Goal: Task Accomplishment & Management: Use online tool/utility

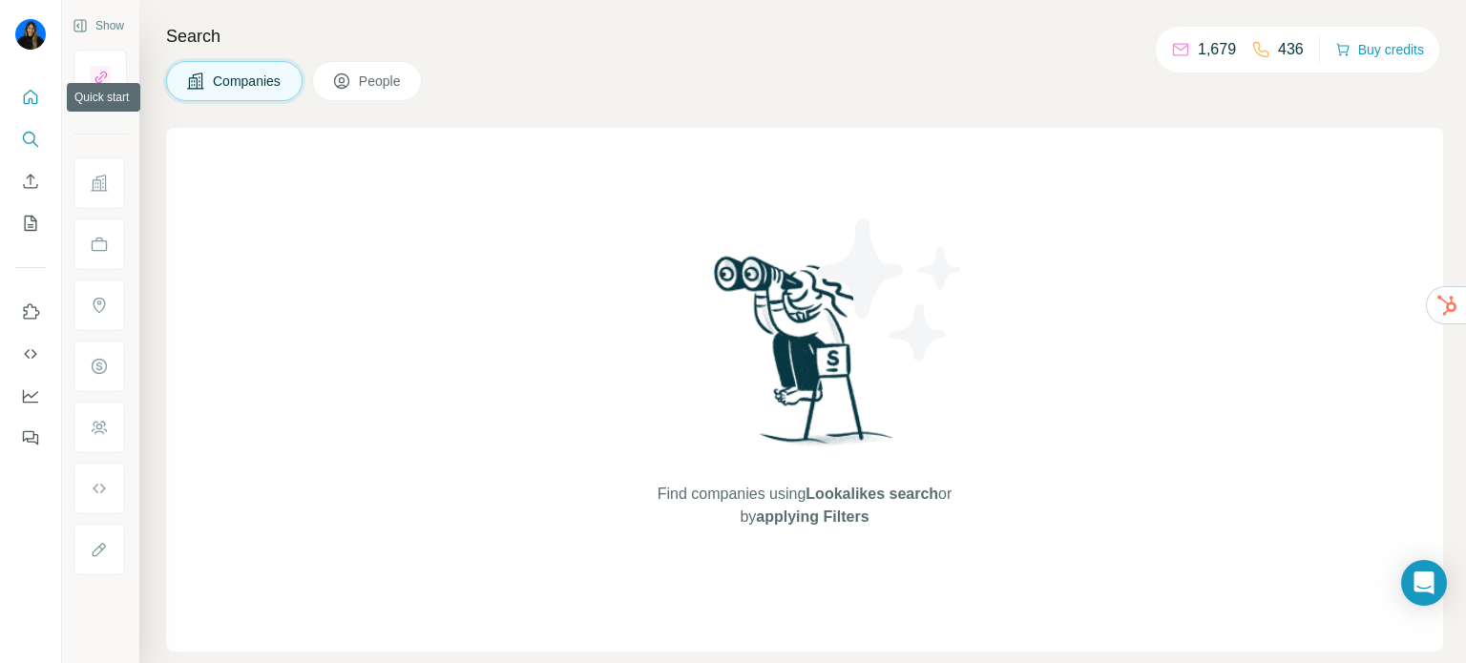
click at [40, 94] on button "Quick start" at bounding box center [30, 97] width 31 height 34
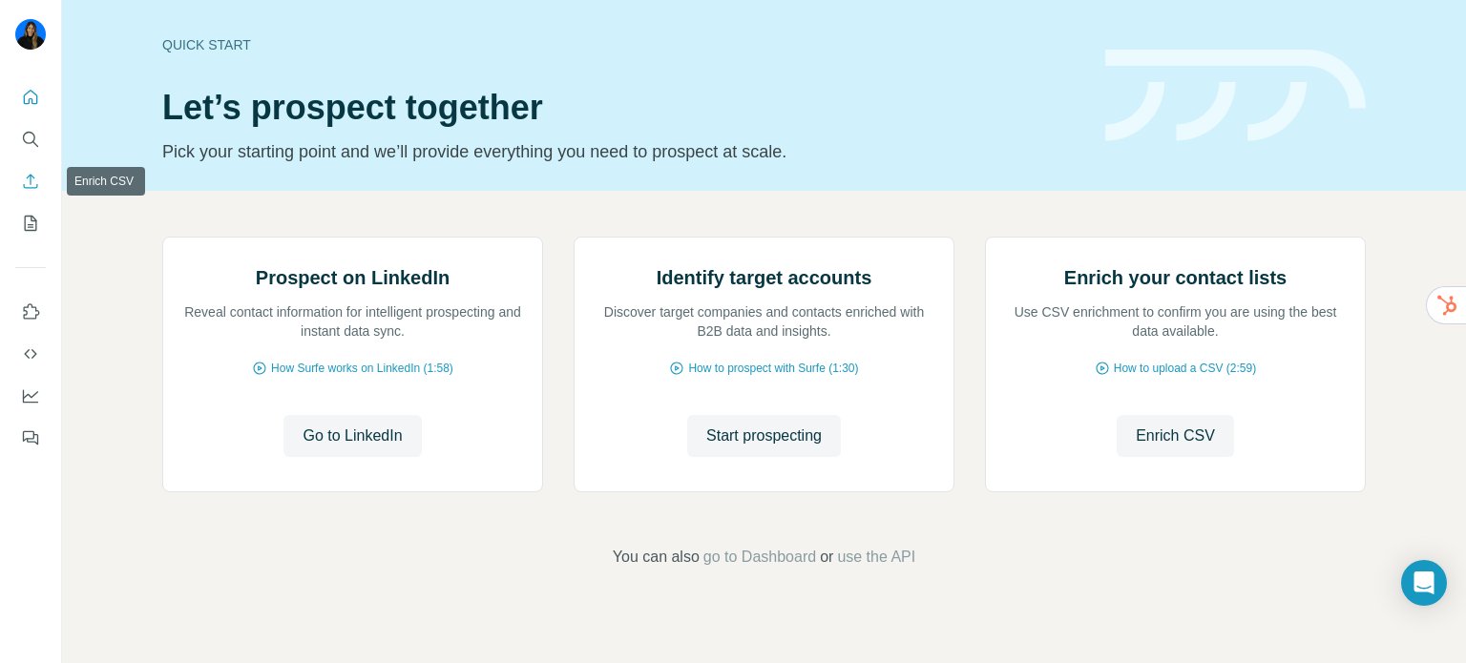
click at [24, 186] on icon "Enrich CSV" at bounding box center [31, 181] width 14 height 14
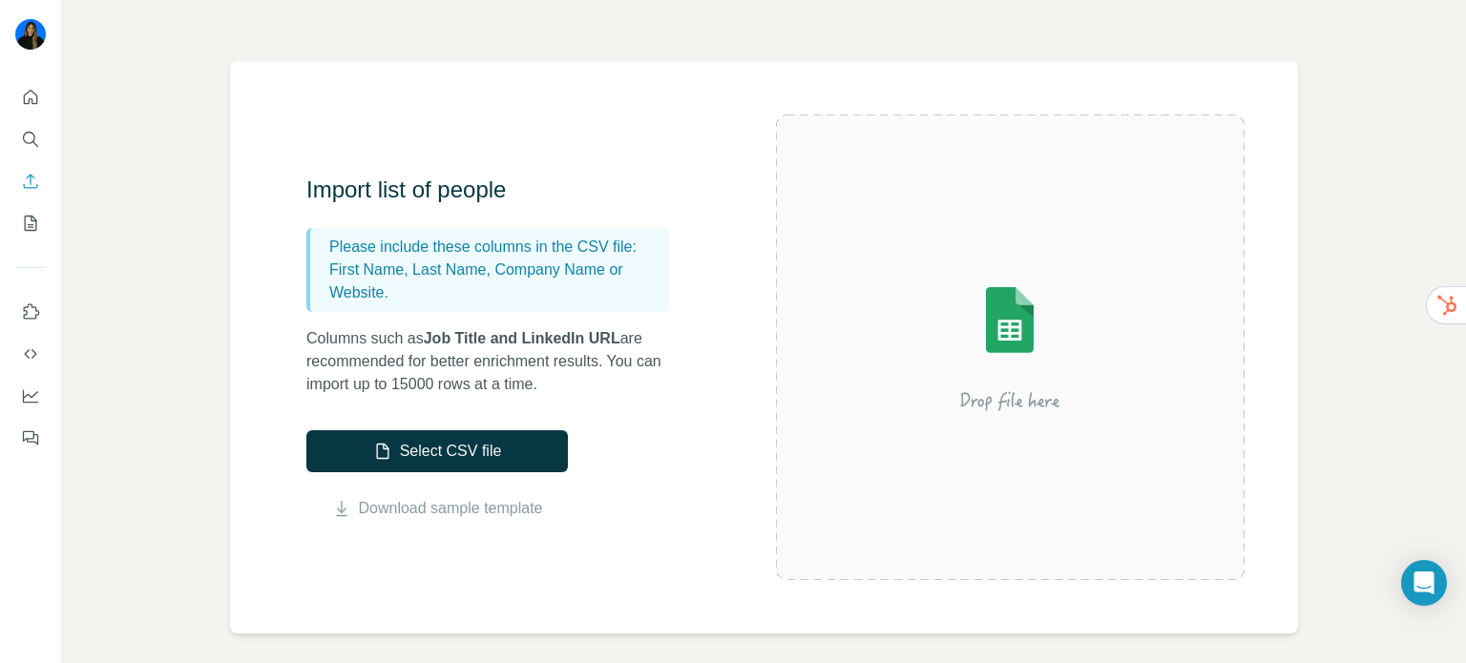
scroll to position [88, 0]
click at [28, 360] on icon "Use Surfe API" at bounding box center [30, 354] width 19 height 19
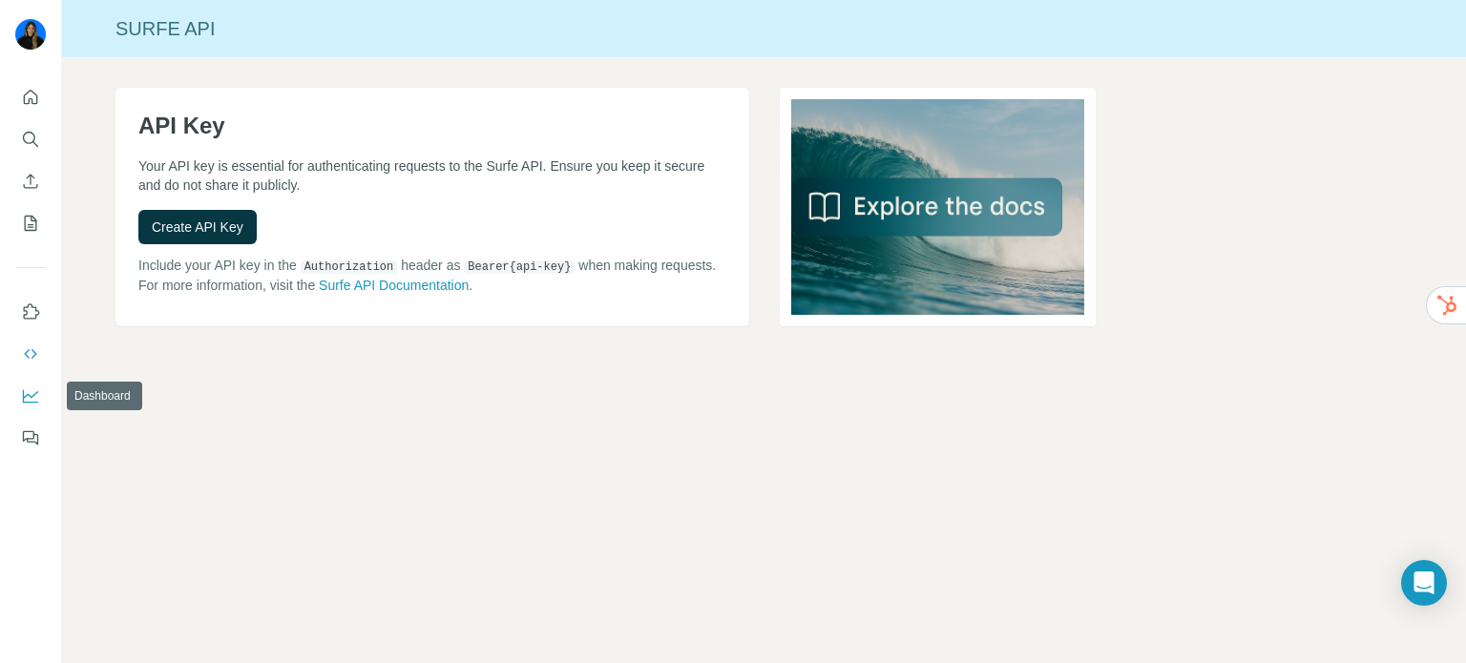
click at [42, 385] on button "Dashboard" at bounding box center [30, 396] width 31 height 34
click at [38, 91] on icon "Quick start" at bounding box center [30, 97] width 19 height 19
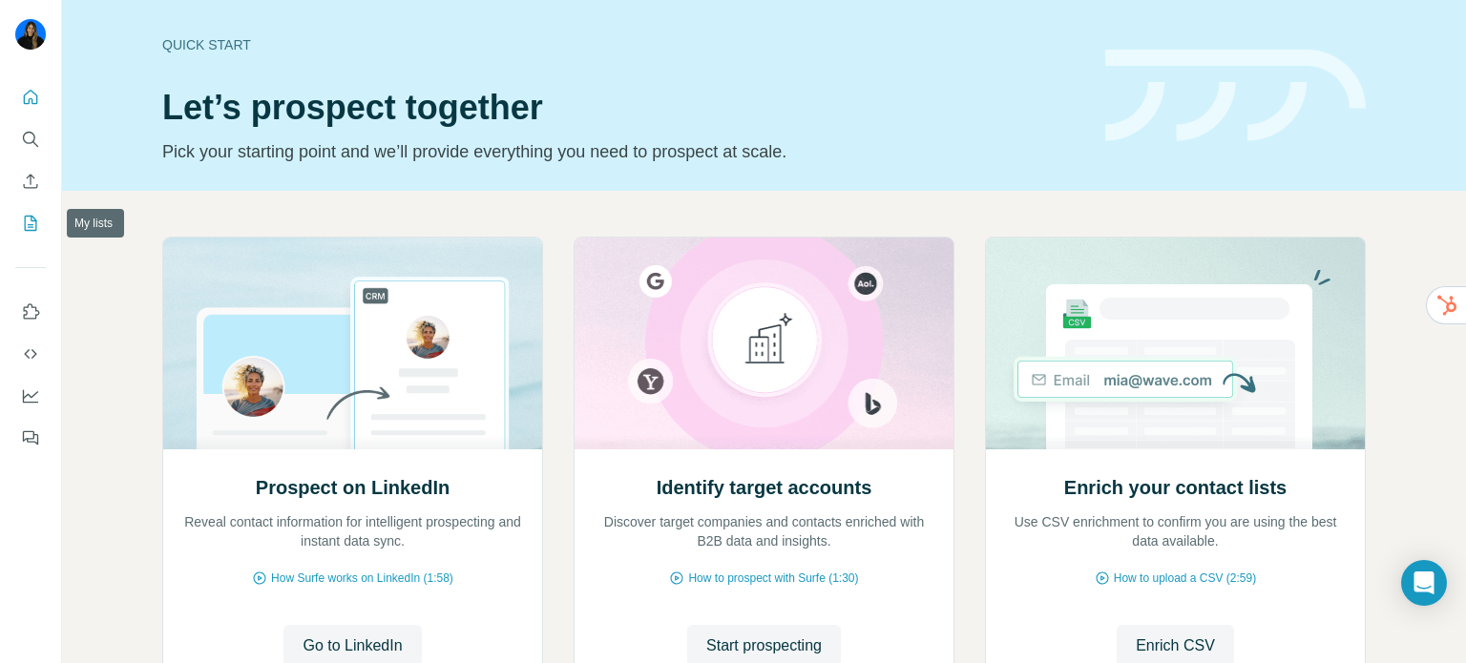
click at [27, 223] on icon "My lists" at bounding box center [30, 223] width 19 height 19
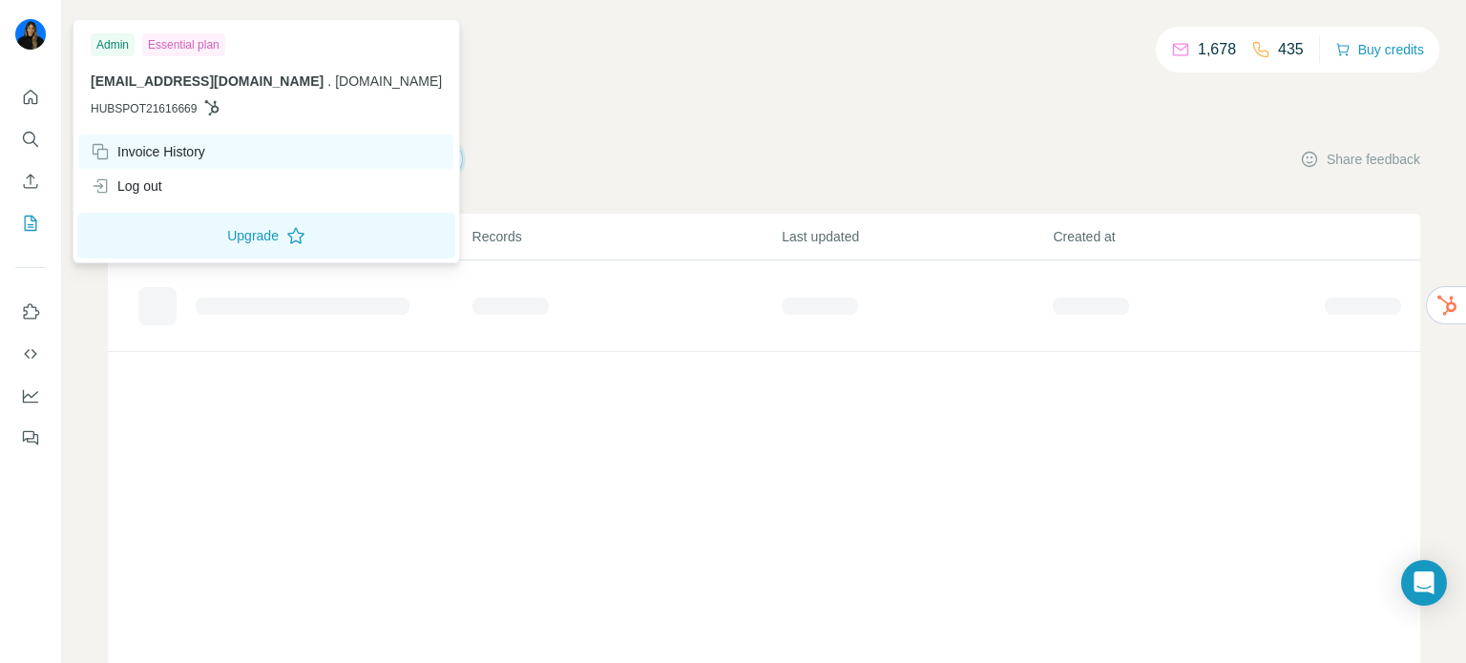
click at [168, 157] on div "Invoice History" at bounding box center [148, 151] width 115 height 19
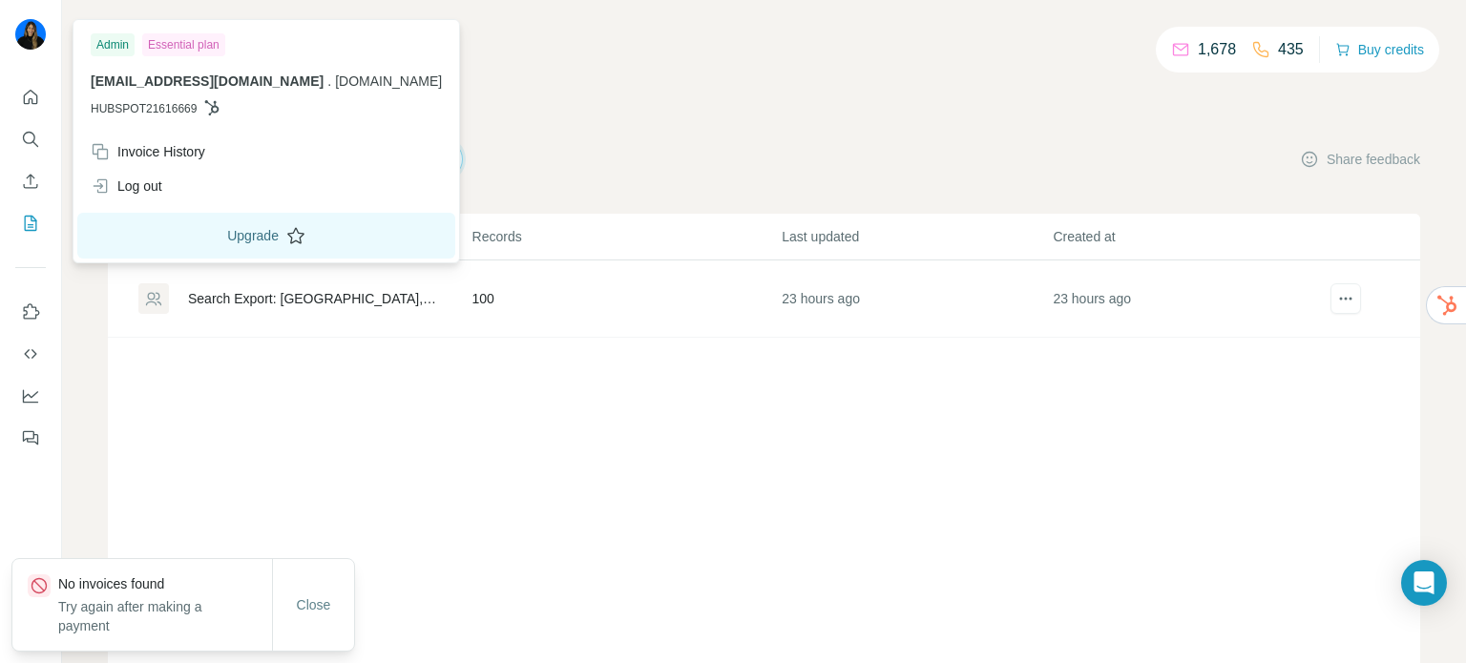
click at [181, 234] on button "Upgrade" at bounding box center [266, 236] width 378 height 46
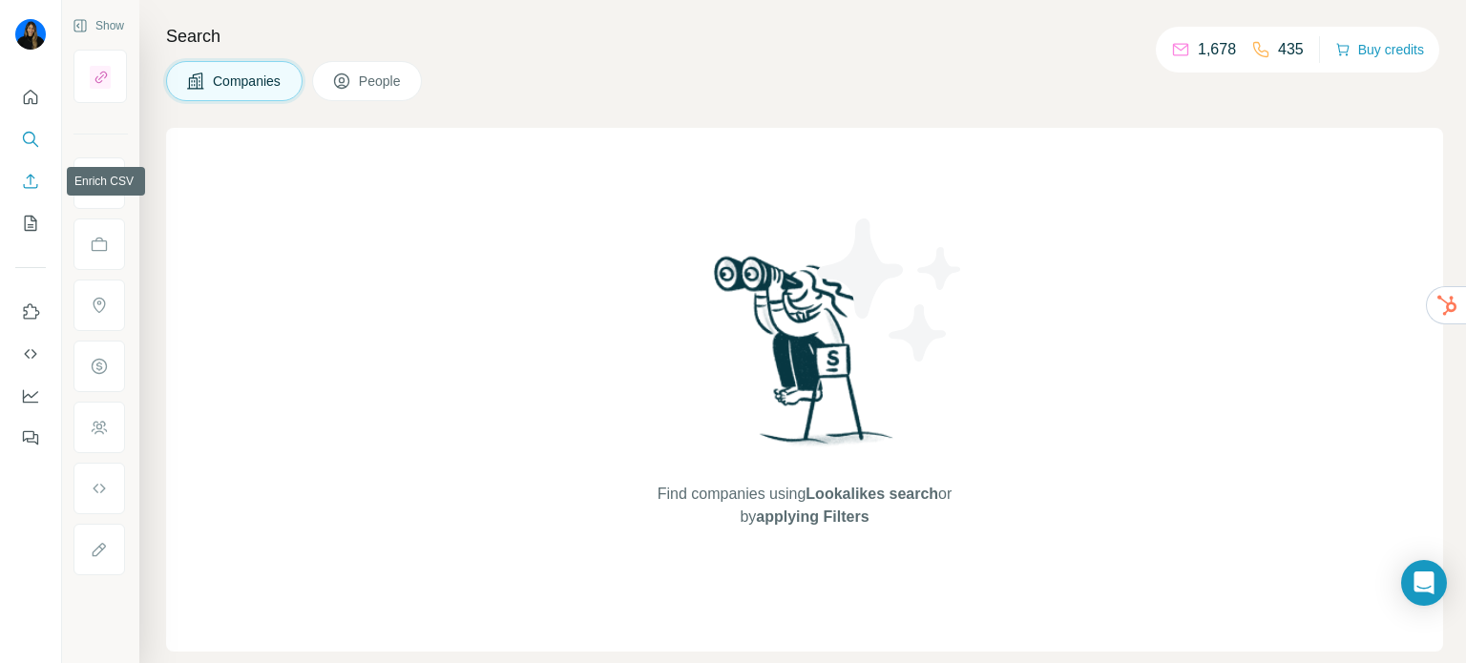
click at [32, 190] on icon "Enrich CSV" at bounding box center [30, 181] width 19 height 19
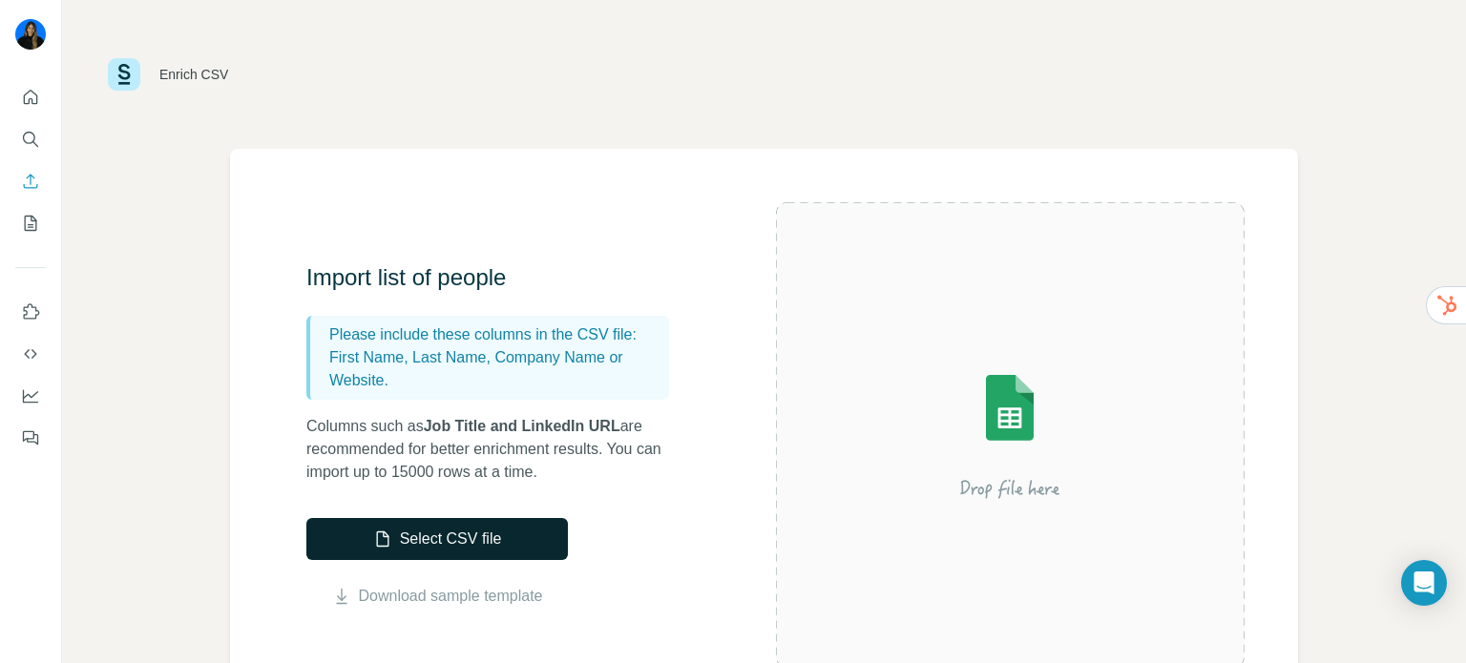
click at [366, 529] on button "Select CSV file" at bounding box center [437, 539] width 262 height 42
click at [494, 522] on button "Select CSV file" at bounding box center [437, 539] width 262 height 42
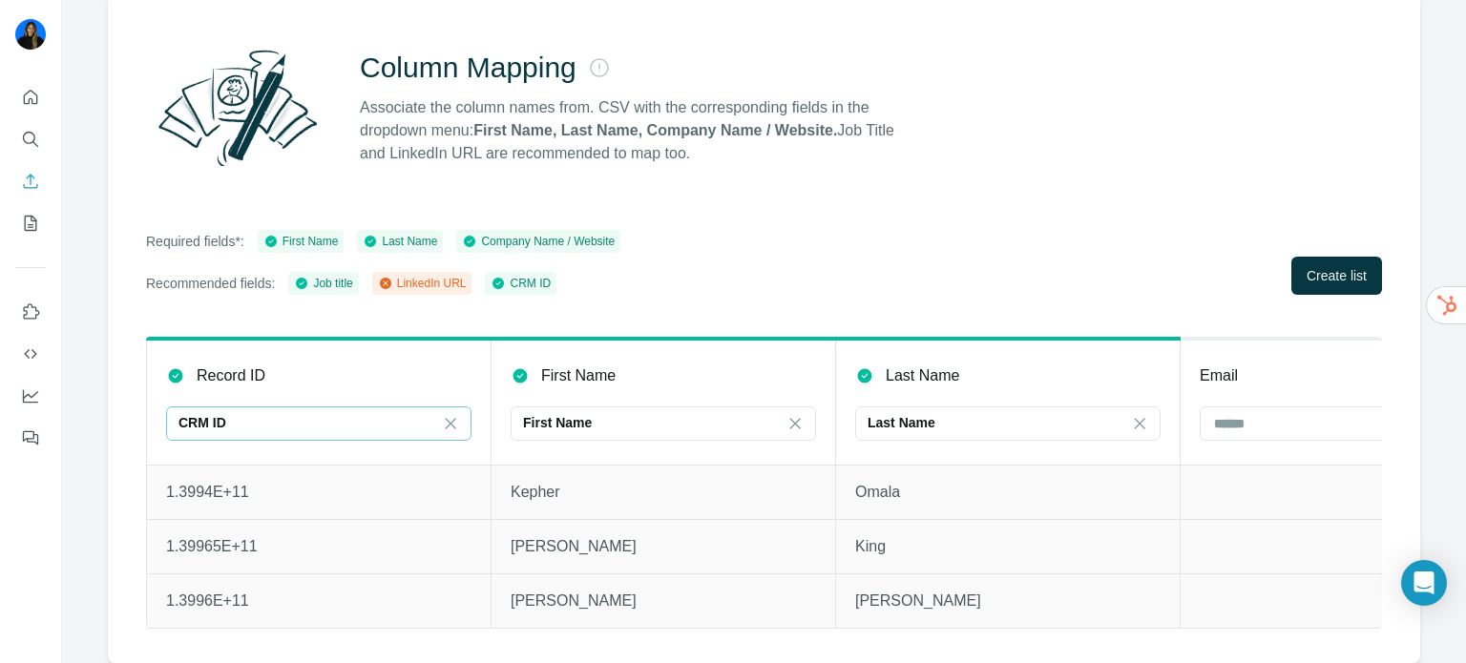
click at [388, 414] on div "CRM ID" at bounding box center [307, 422] width 258 height 19
click at [382, 415] on input at bounding box center [307, 423] width 258 height 21
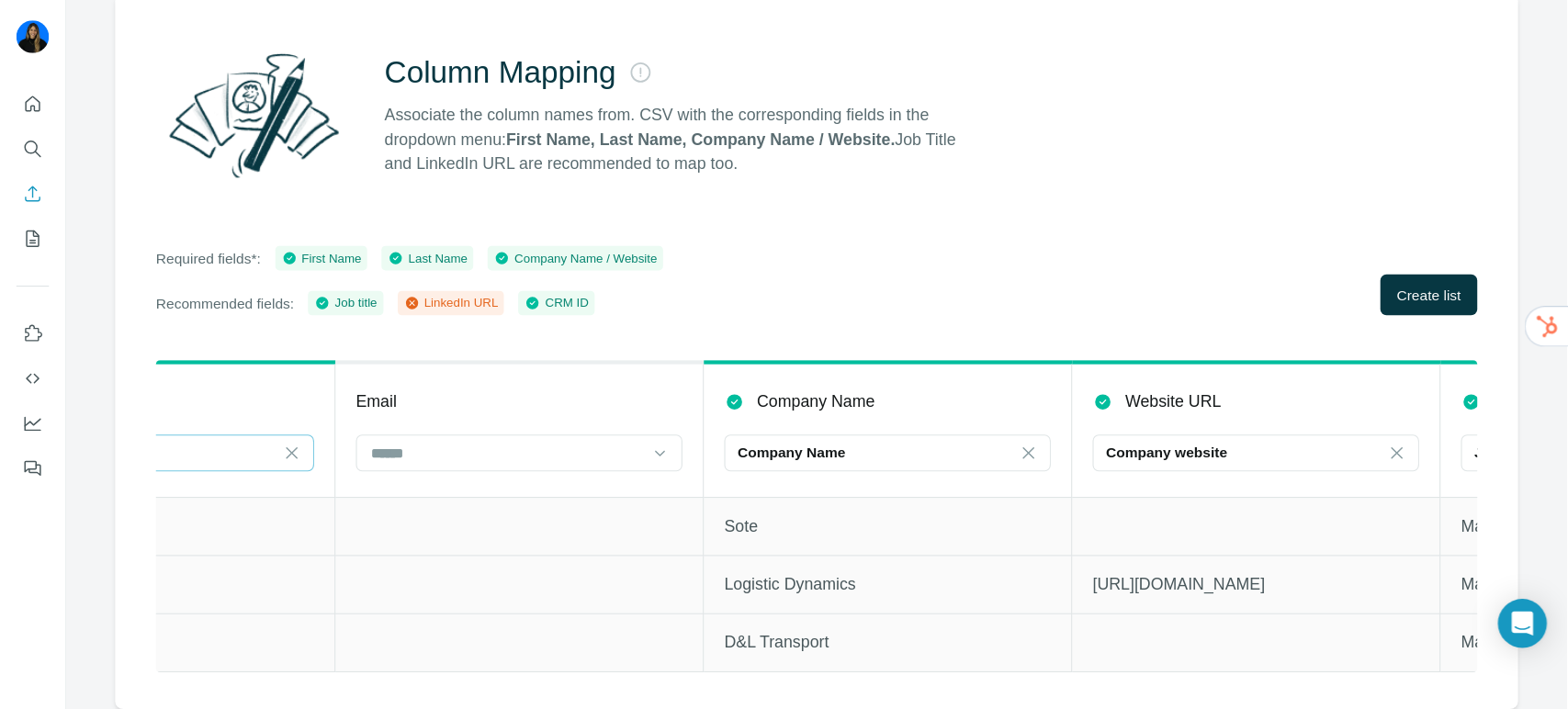
scroll to position [0, 634]
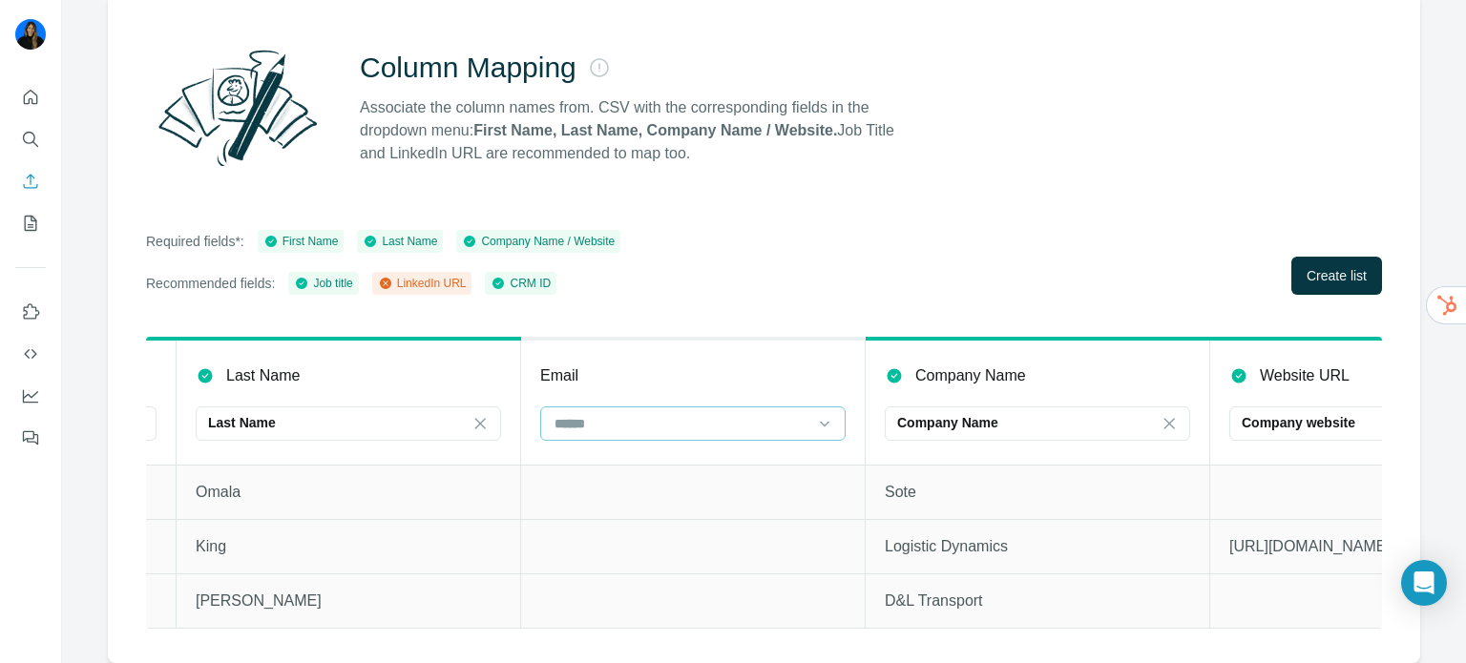
click at [683, 417] on input at bounding box center [682, 423] width 258 height 21
type input "**"
click at [678, 347] on th "Email" at bounding box center [693, 402] width 345 height 126
click at [883, 269] on div "Required fields*: First Name Last Name Company Name / Website Recommended field…" at bounding box center [764, 262] width 1236 height 65
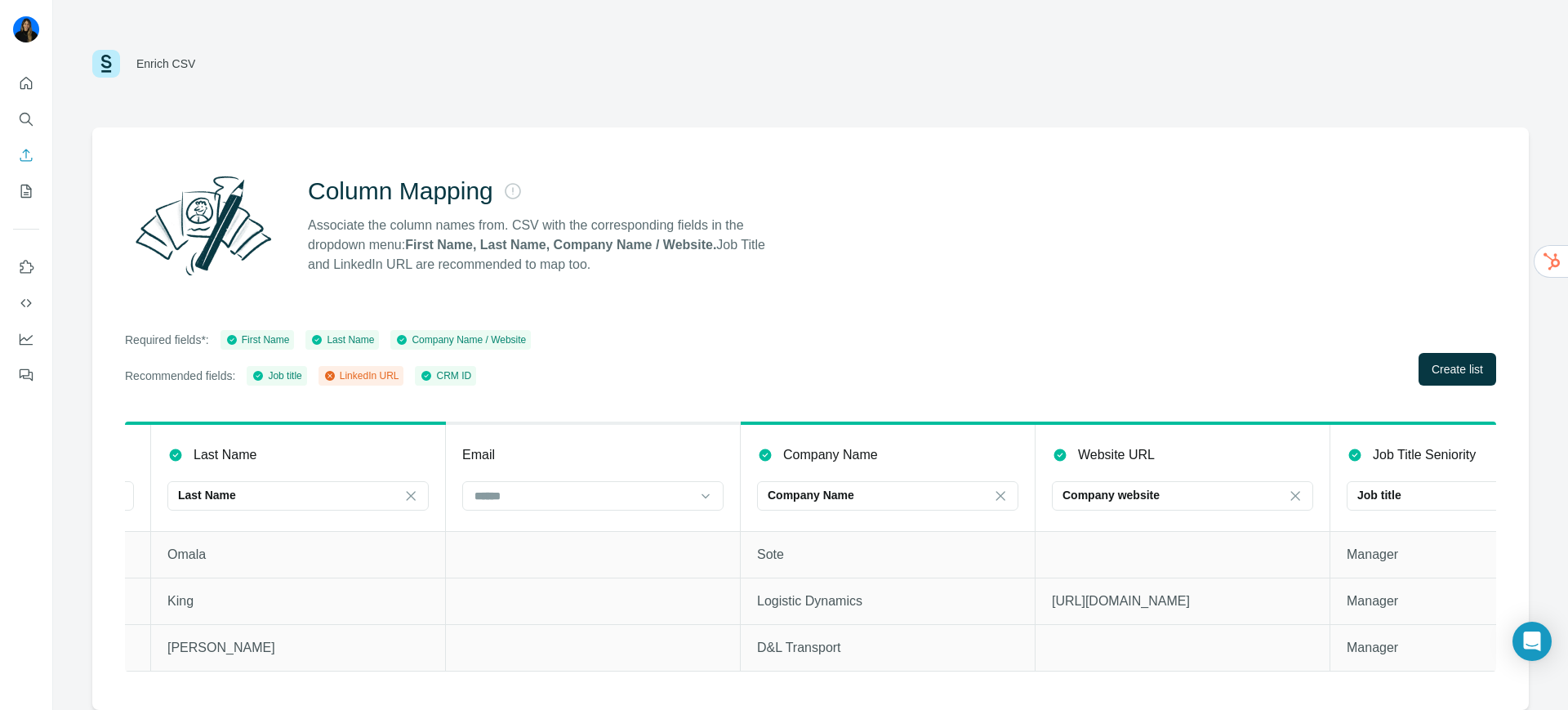
scroll to position [0, 565]
drag, startPoint x: 418, startPoint y: 234, endPoint x: 779, endPoint y: 233, distance: 361.0
click at [779, 233] on p "Associate the column names from. CSV with the corresponding fields in the dropd…" at bounding box center [544, 245] width 472 height 59
click at [673, 238] on strong "First Name, Last Name, Company Name / Website." at bounding box center [561, 245] width 312 height 14
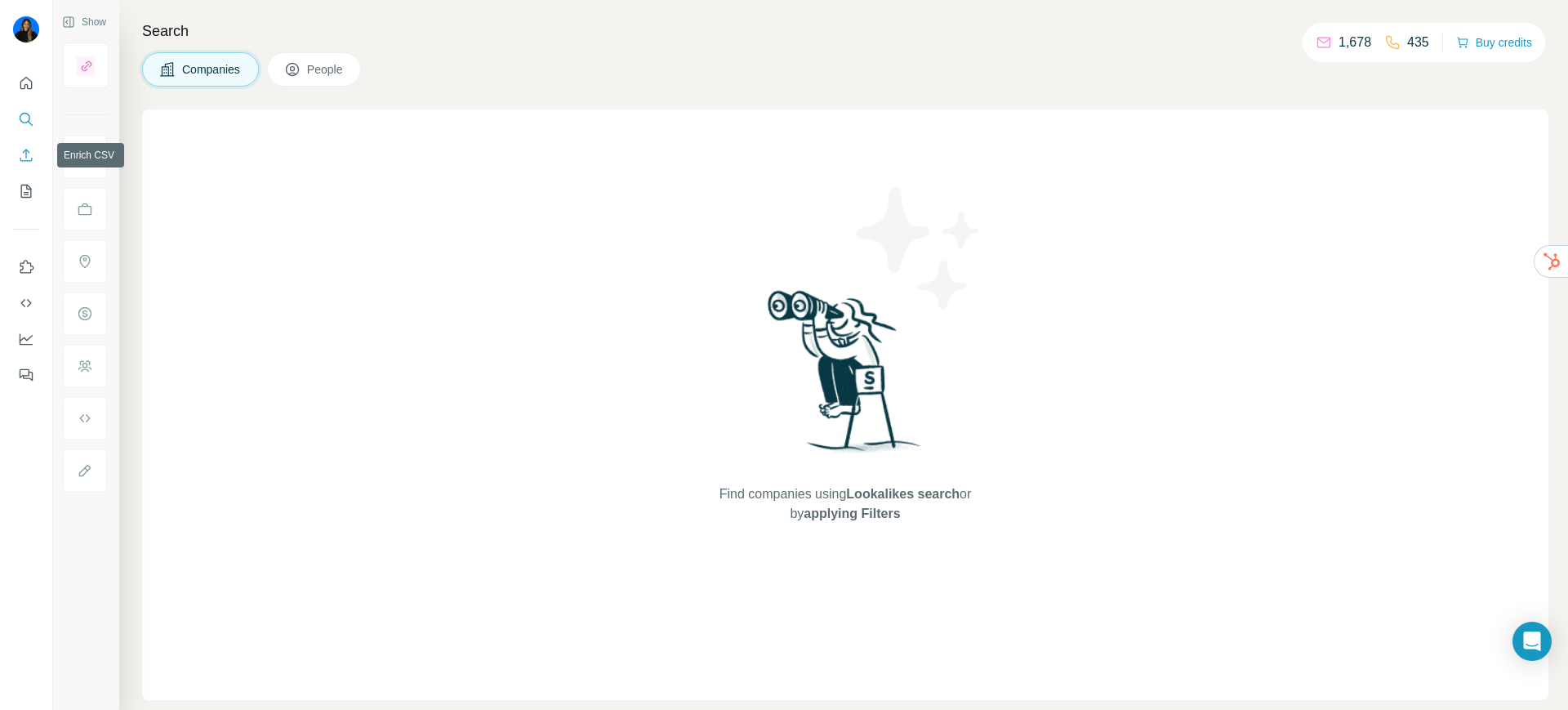
click at [31, 145] on button "Enrich CSV" at bounding box center [26, 155] width 27 height 29
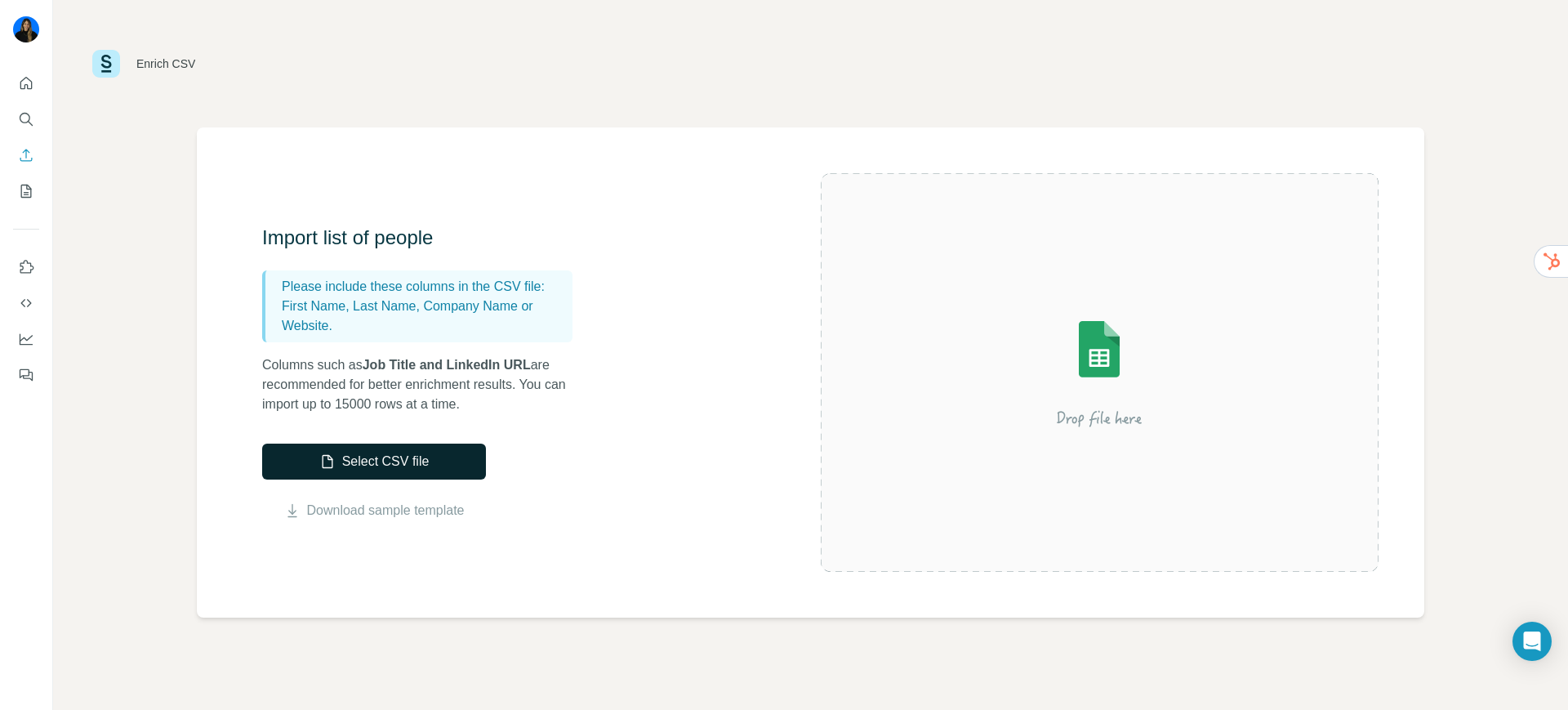
click at [314, 471] on button "Select CSV file" at bounding box center [374, 462] width 224 height 36
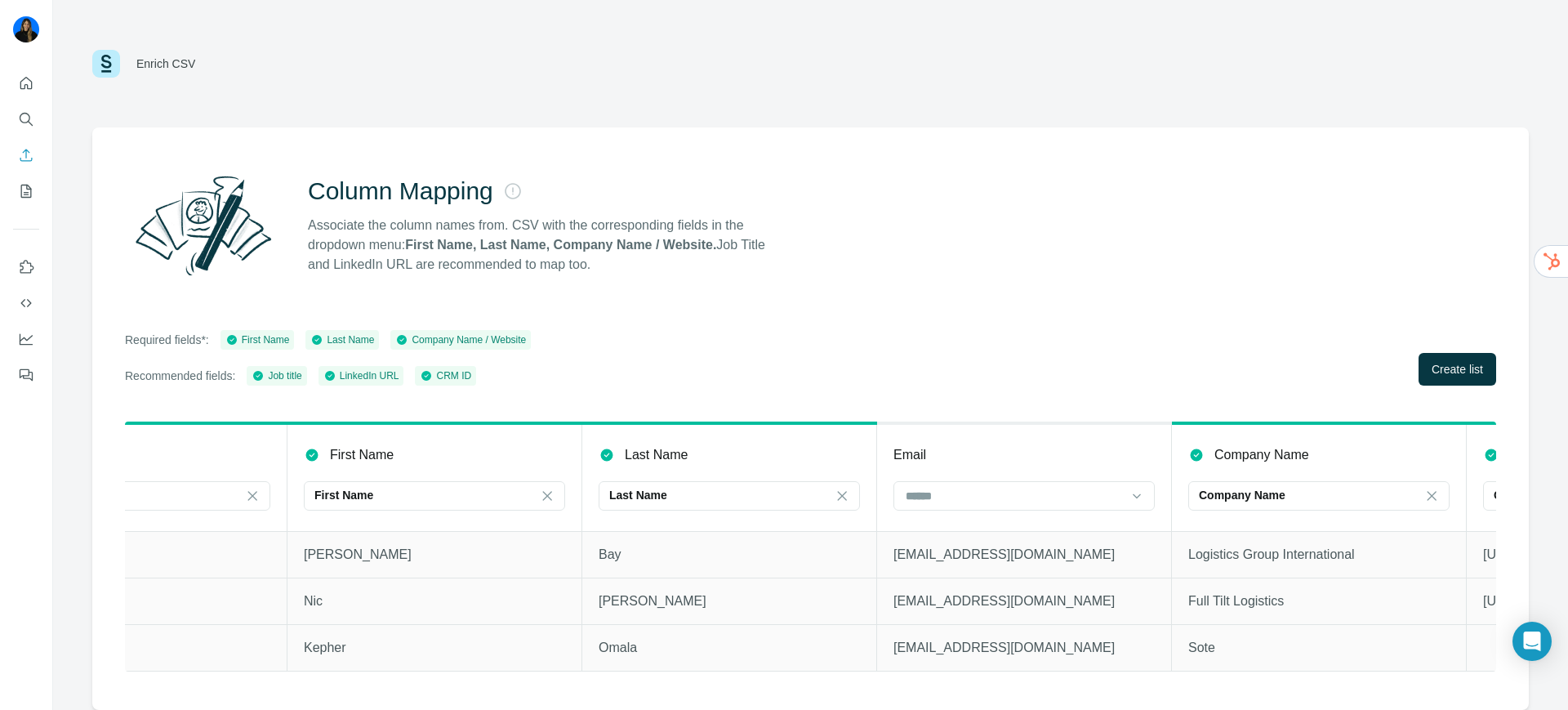
scroll to position [0, 134]
click at [937, 469] on th "Email" at bounding box center [1024, 477] width 295 height 108
click at [941, 482] on div at bounding box center [1014, 496] width 221 height 27
type input "*"
click at [987, 355] on div "Required fields*: First Name Last Name Company Name / Website Recommended field…" at bounding box center [811, 358] width 1371 height 56
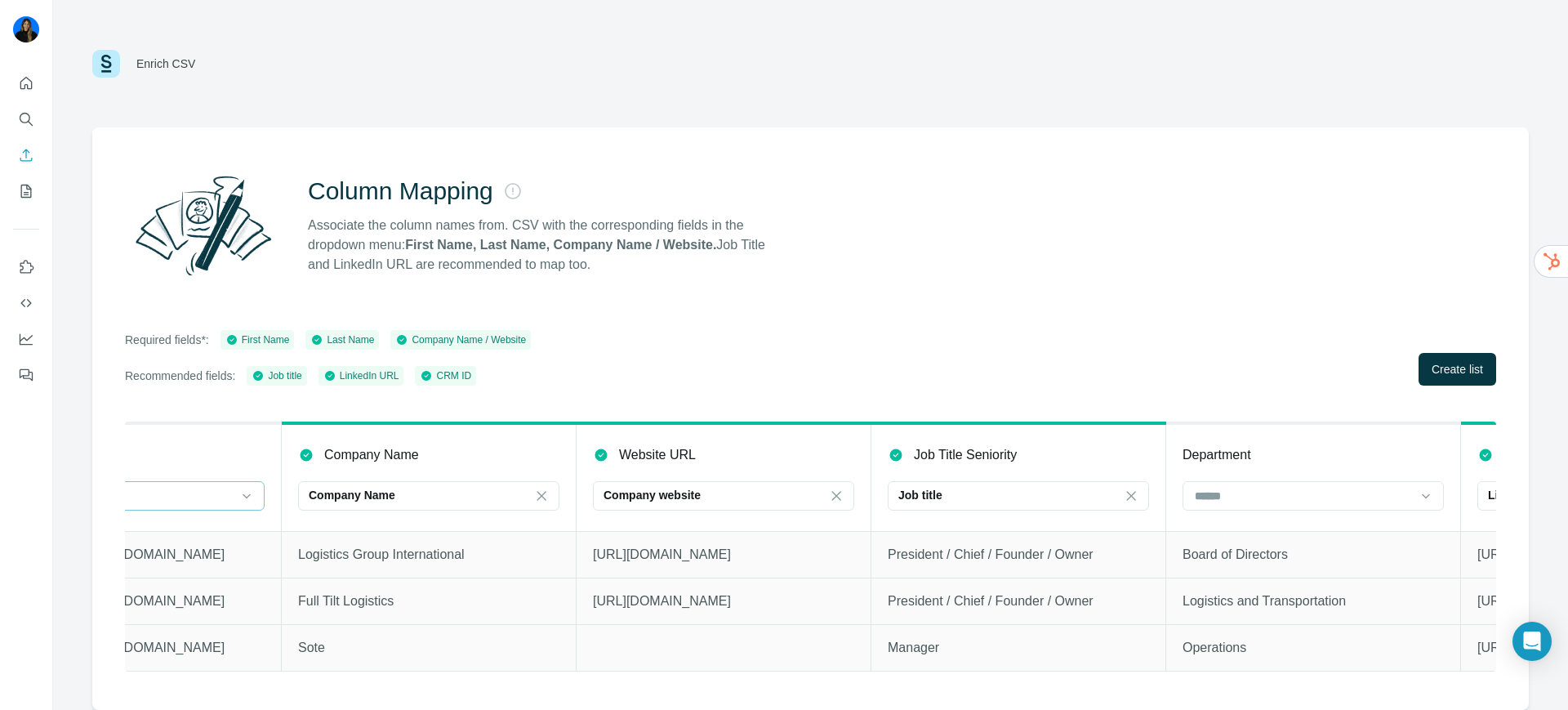
scroll to position [0, 1298]
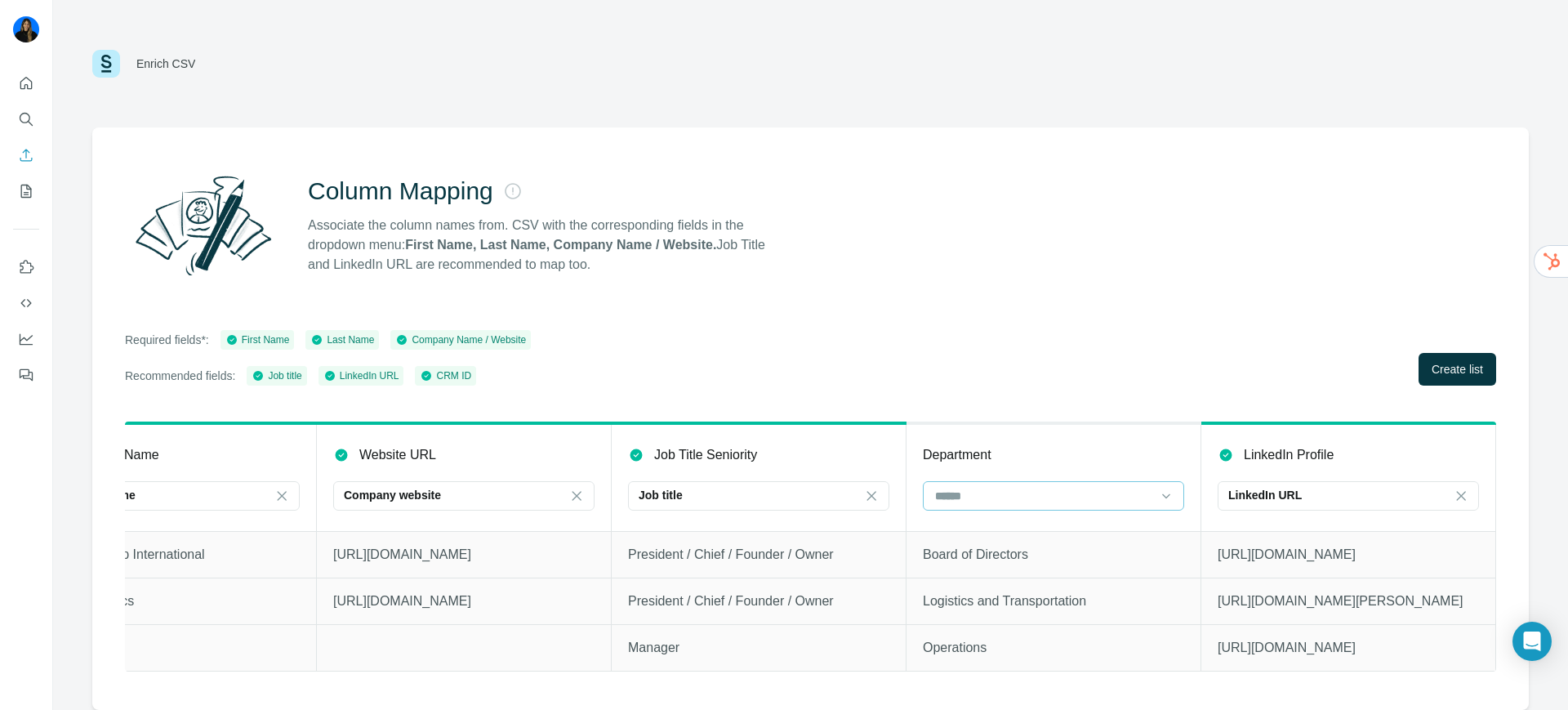
click at [1012, 495] on input at bounding box center [1044, 496] width 221 height 18
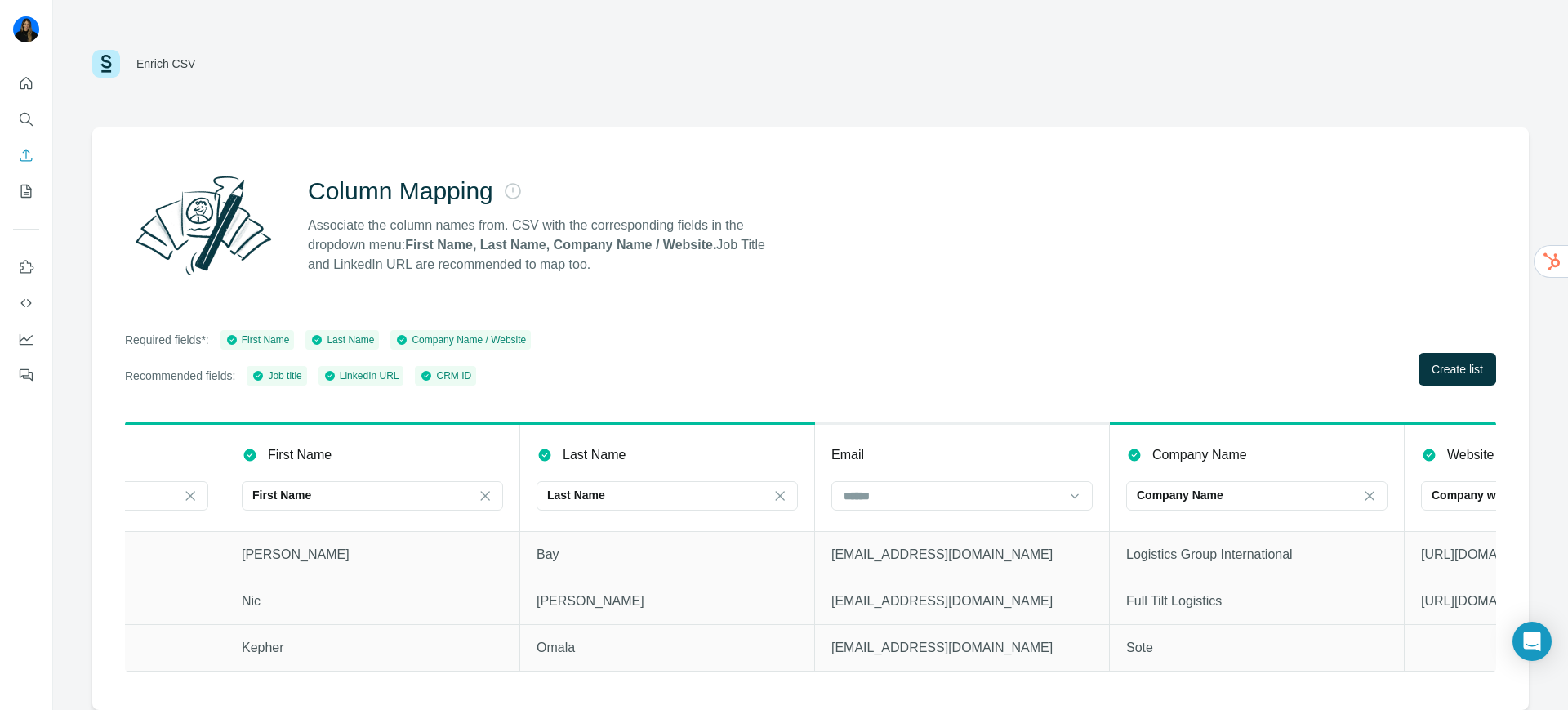
scroll to position [0, 0]
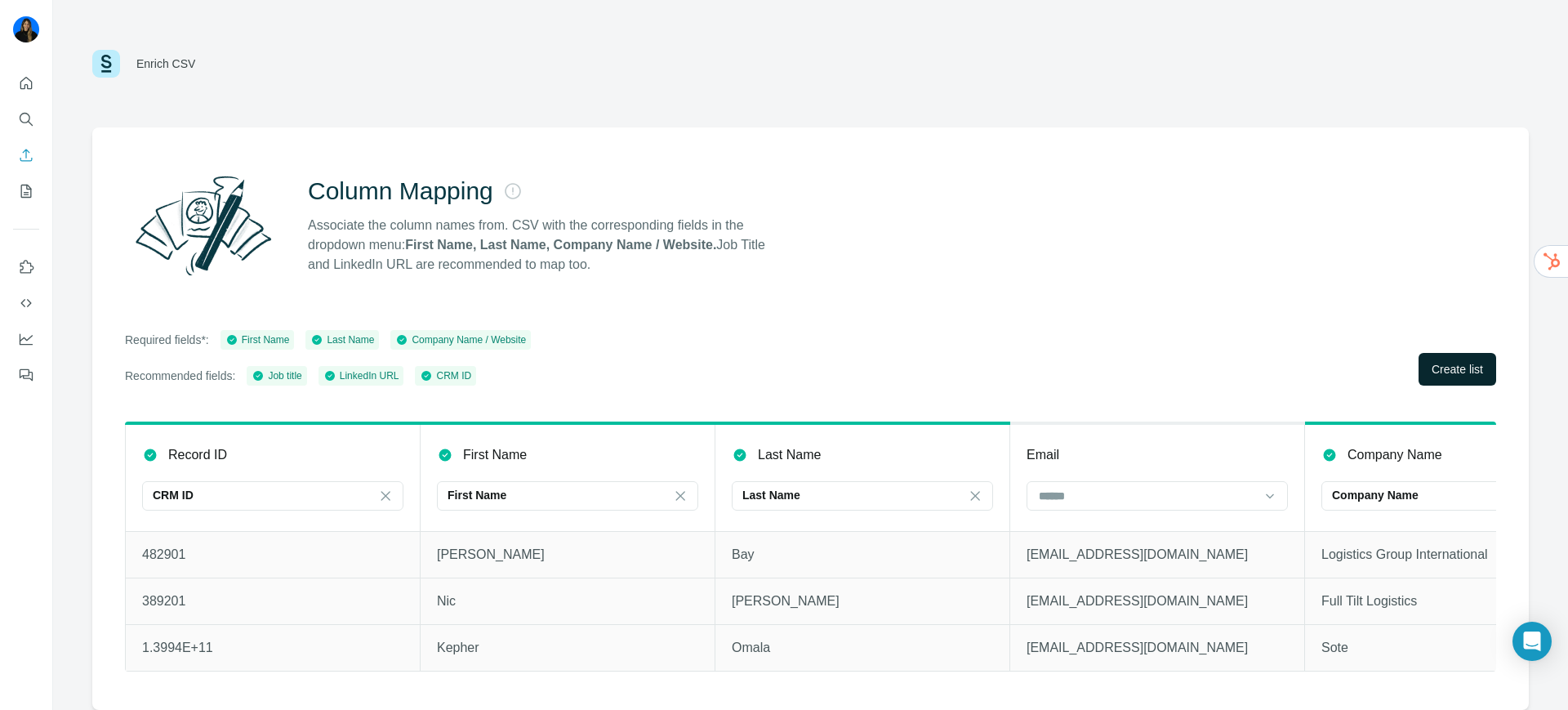
click at [1254, 365] on span "Create list" at bounding box center [1458, 369] width 51 height 16
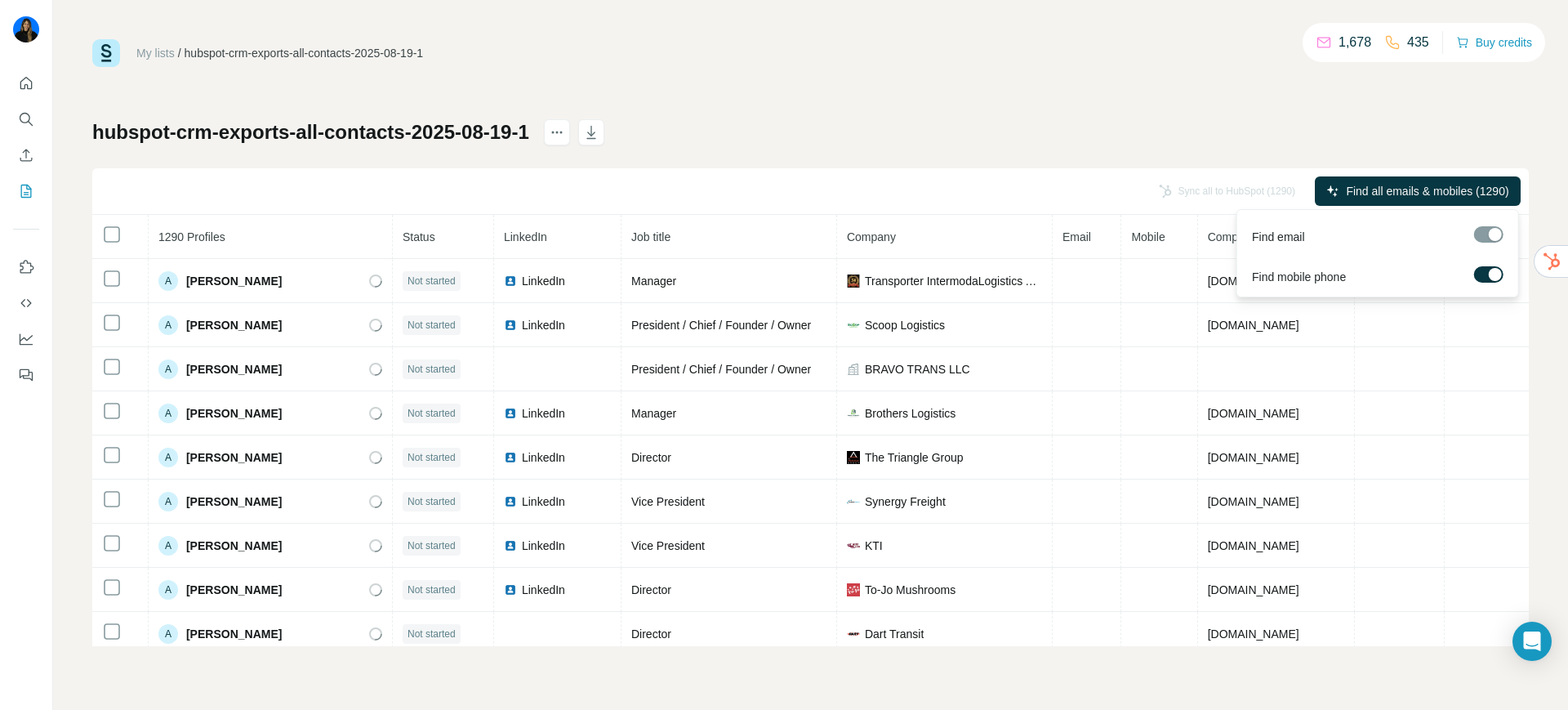
click at [1254, 228] on div at bounding box center [1489, 234] width 29 height 16
click at [1254, 269] on div at bounding box center [1495, 274] width 13 height 13
click at [1254, 177] on button "Find all emails (1290)" at bounding box center [1446, 191] width 152 height 29
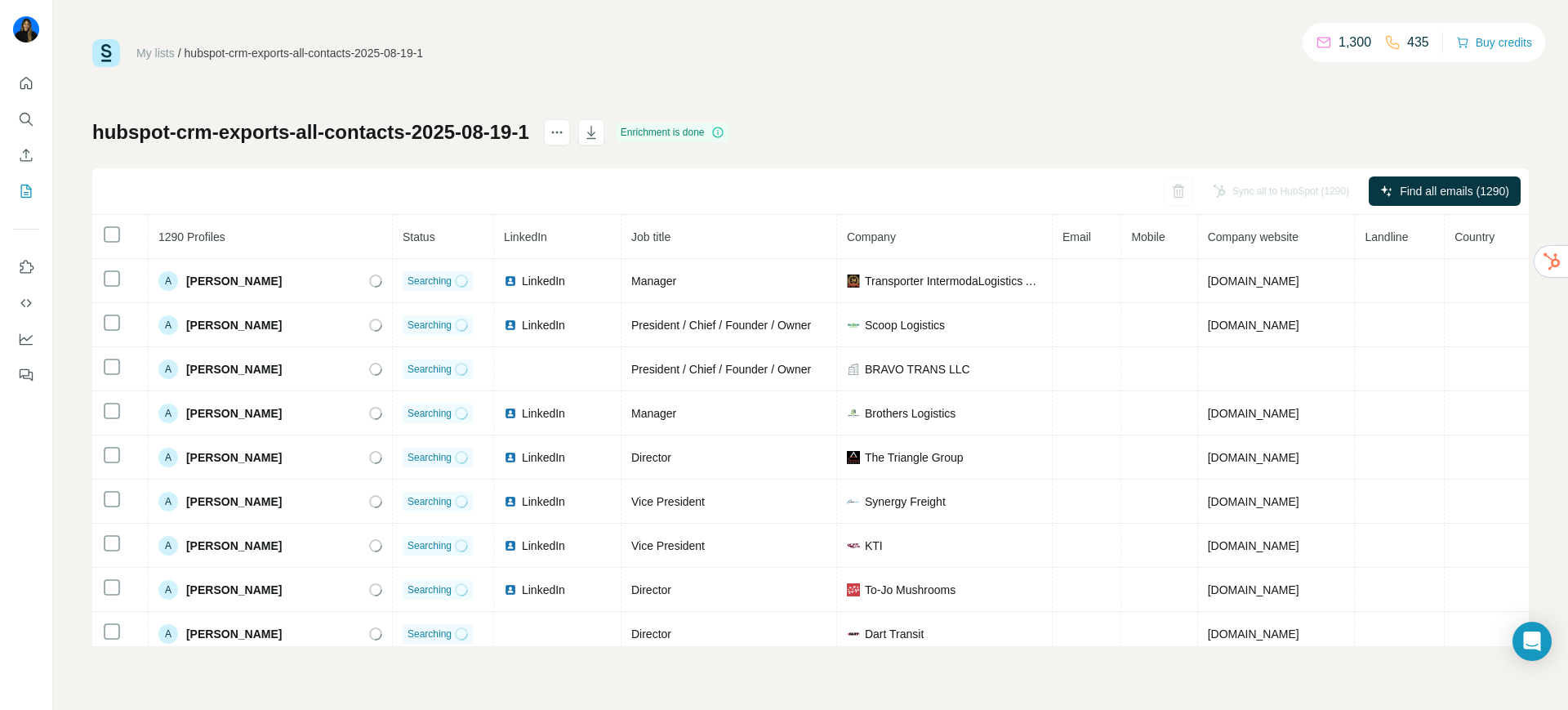
click at [1061, 110] on div "My lists / hubspot-crm-exports-all-contacts-2025-08-19-1 1,300 435 Buy credits …" at bounding box center [811, 343] width 1437 height 607
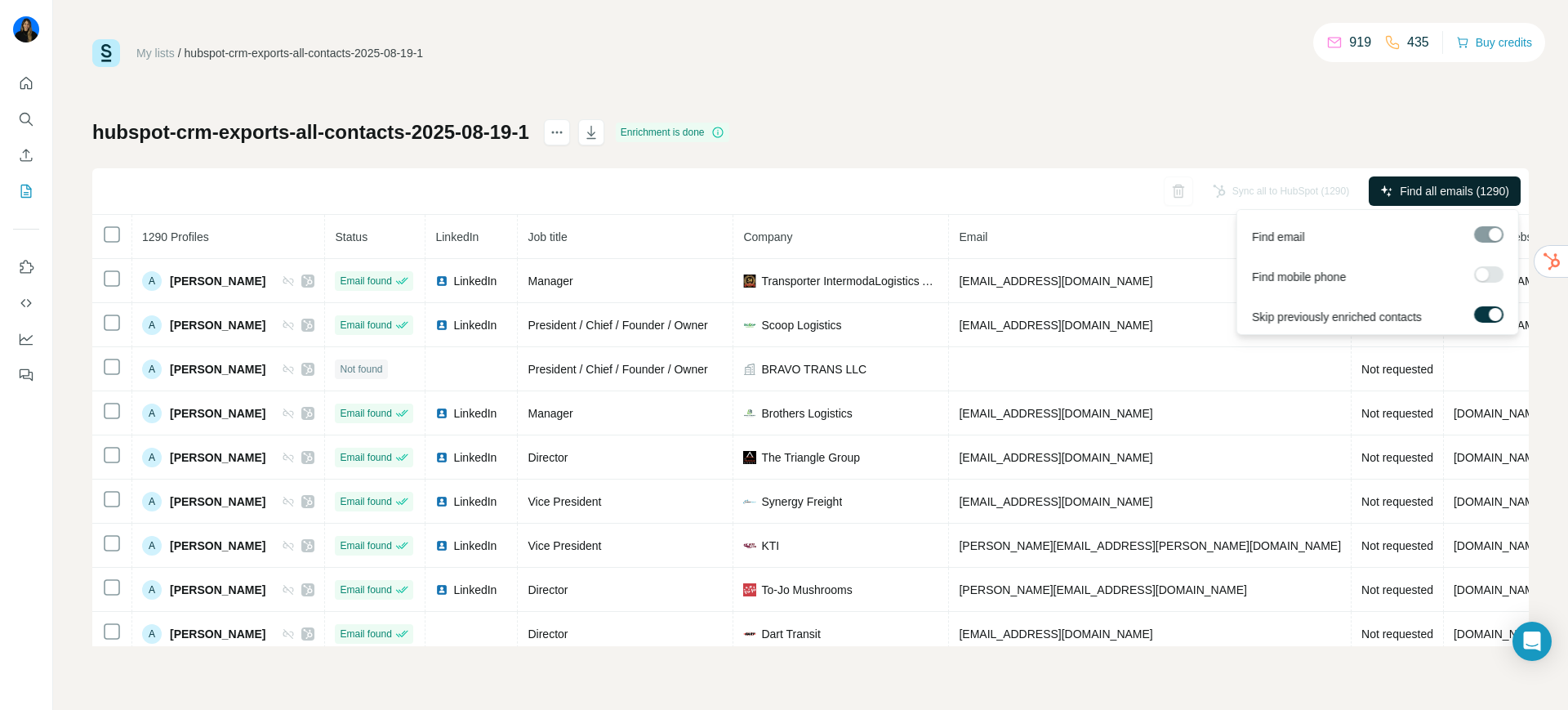
click at [1254, 185] on span "Find all emails (1290)" at bounding box center [1455, 191] width 110 height 16
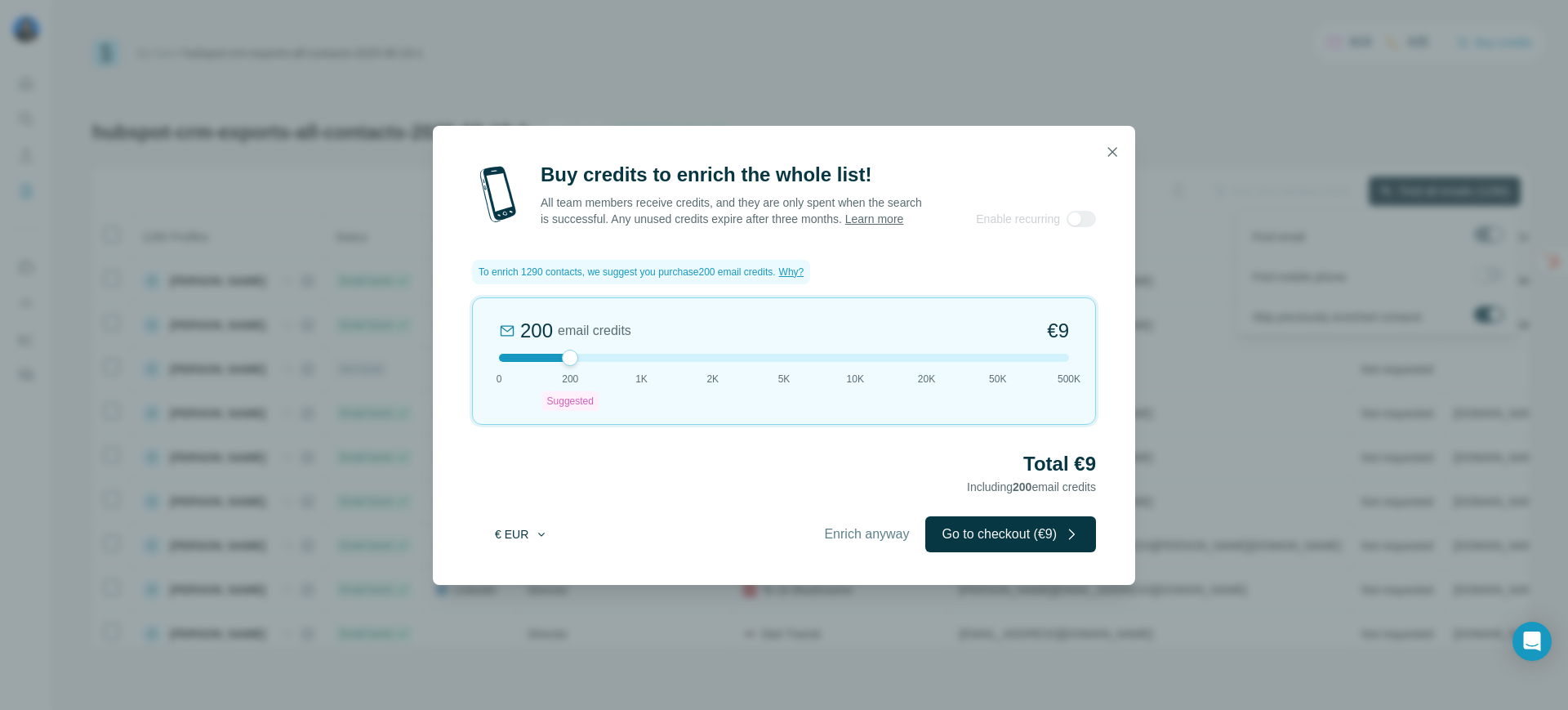
click at [508, 534] on button "€ EUR" at bounding box center [521, 534] width 76 height 29
click at [538, 567] on div "$ USD" at bounding box center [555, 579] width 137 height 16
drag, startPoint x: 568, startPoint y: 367, endPoint x: 537, endPoint y: 367, distance: 31.0
click at [537, 362] on div at bounding box center [784, 358] width 570 height 9
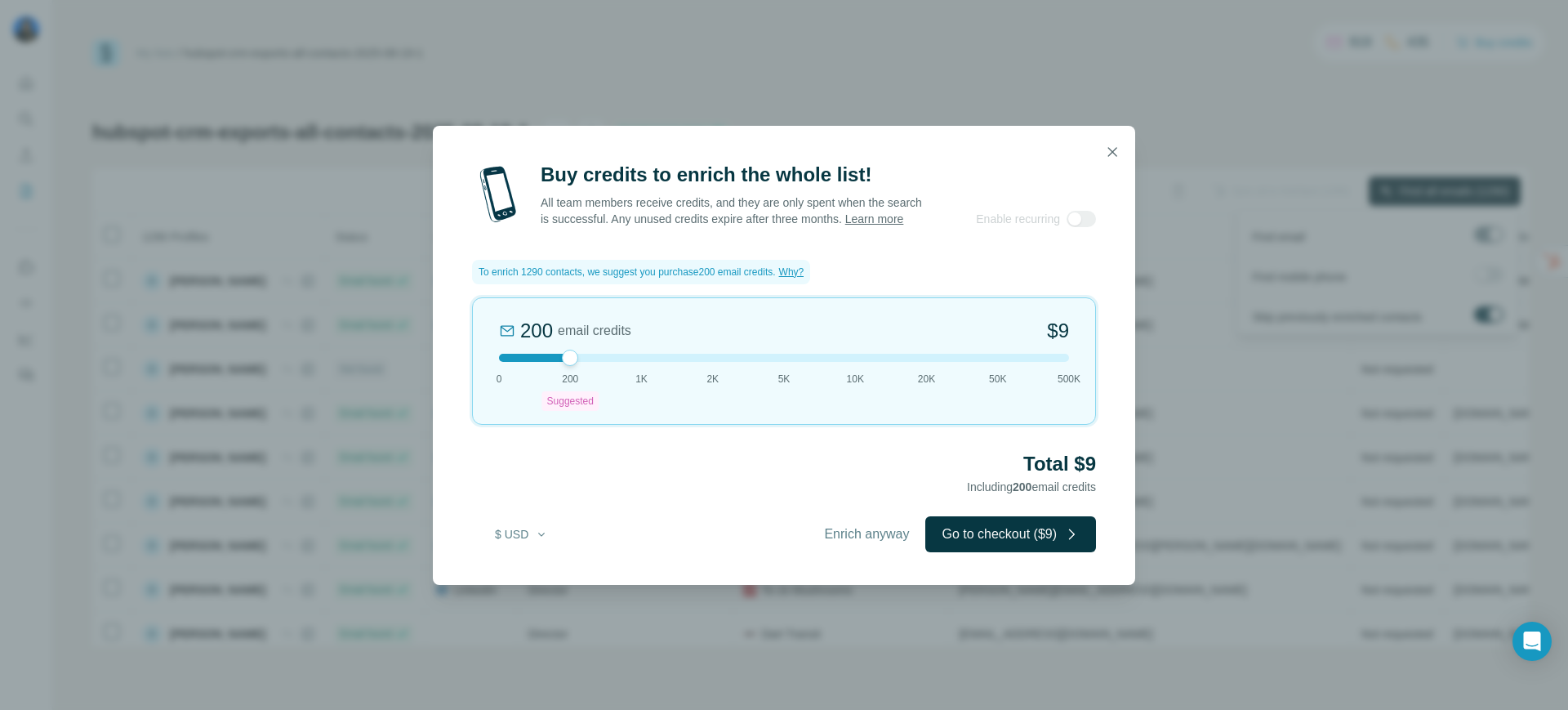
click at [537, 362] on div at bounding box center [784, 358] width 570 height 9
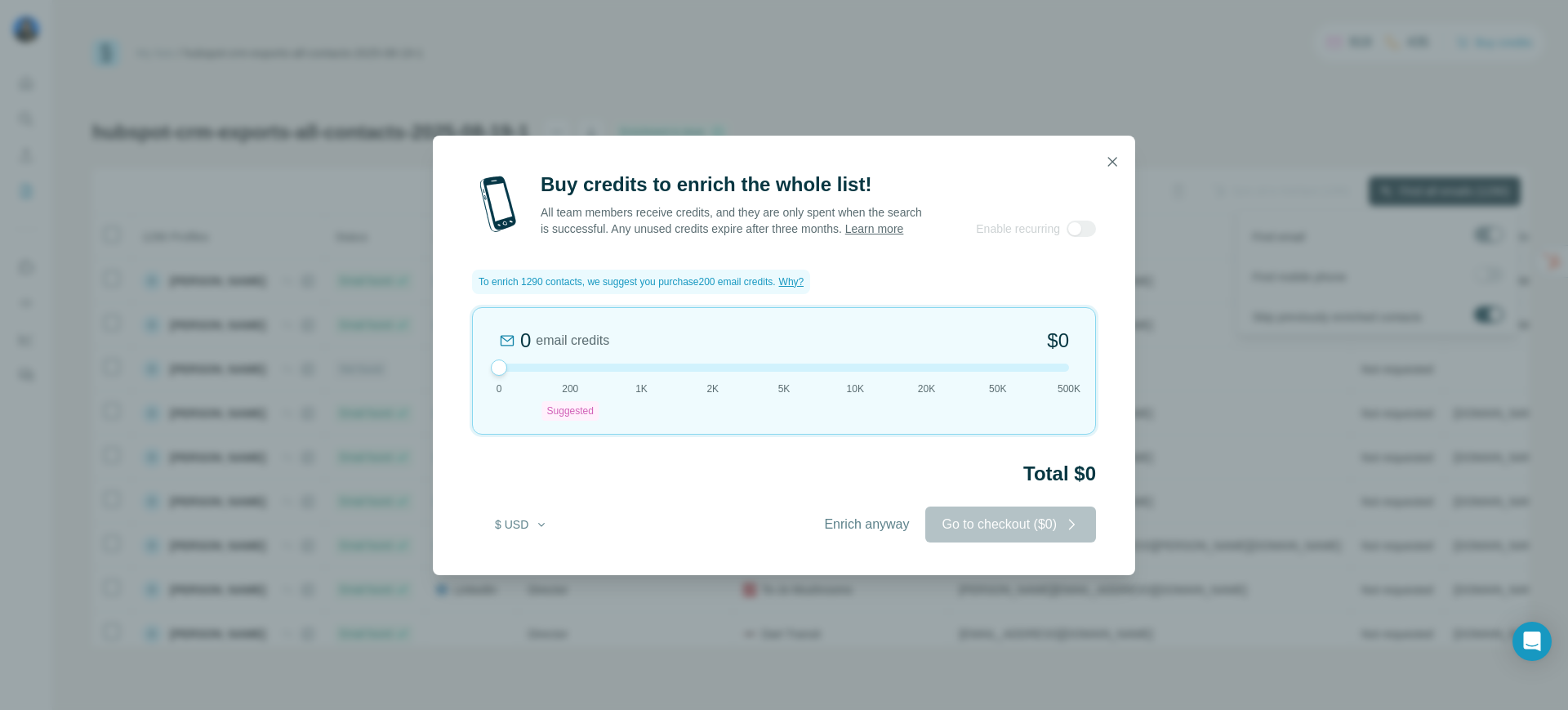
drag, startPoint x: 573, startPoint y: 363, endPoint x: 501, endPoint y: 355, distance: 72.4
click at [501, 355] on div "0 email credits $0 0 200 Suggested 1K 2K 5K 10K 20K 50K 500K" at bounding box center [784, 371] width 624 height 128
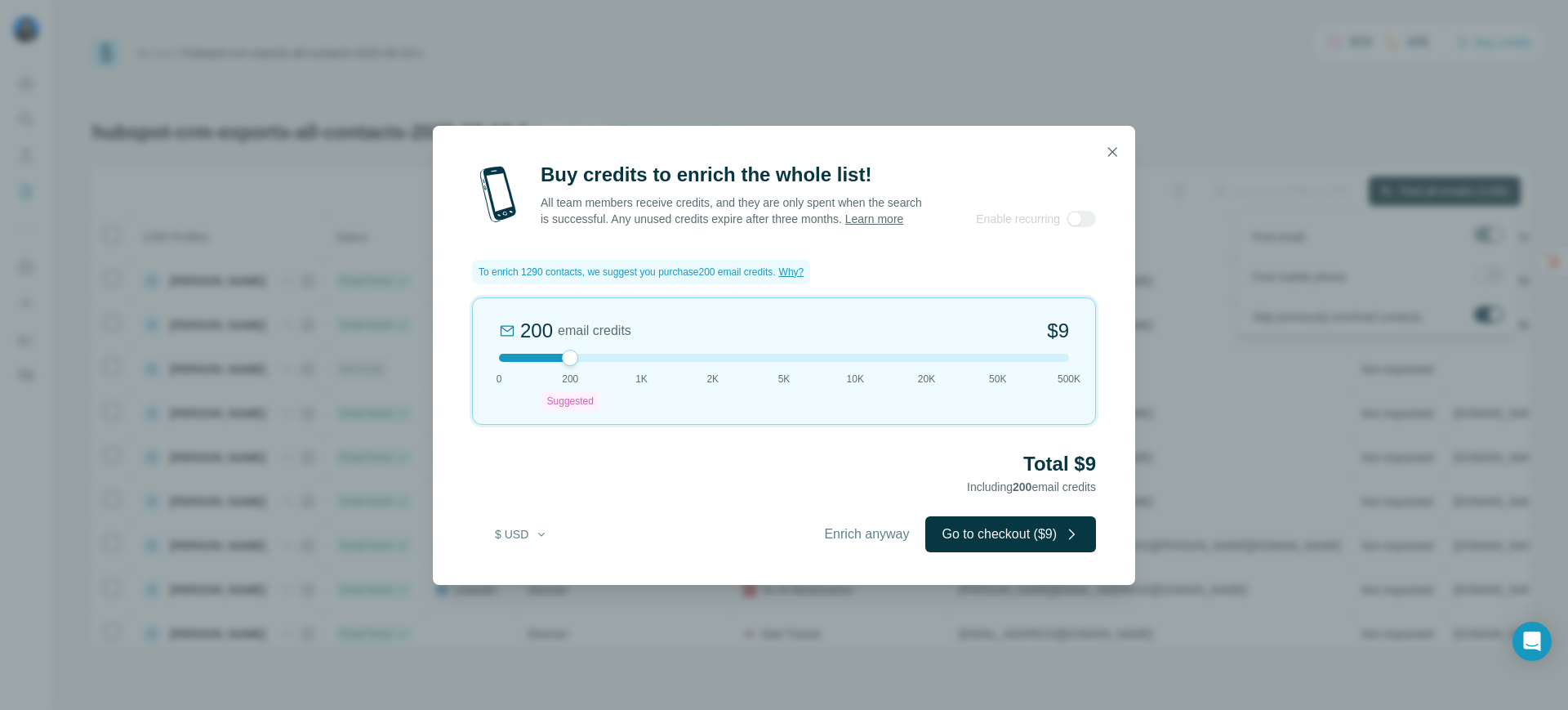
drag, startPoint x: 500, startPoint y: 367, endPoint x: 570, endPoint y: 372, distance: 70.2
click at [570, 367] on div at bounding box center [570, 357] width 16 height 16
click at [1112, 144] on icon "button" at bounding box center [1112, 152] width 16 height 16
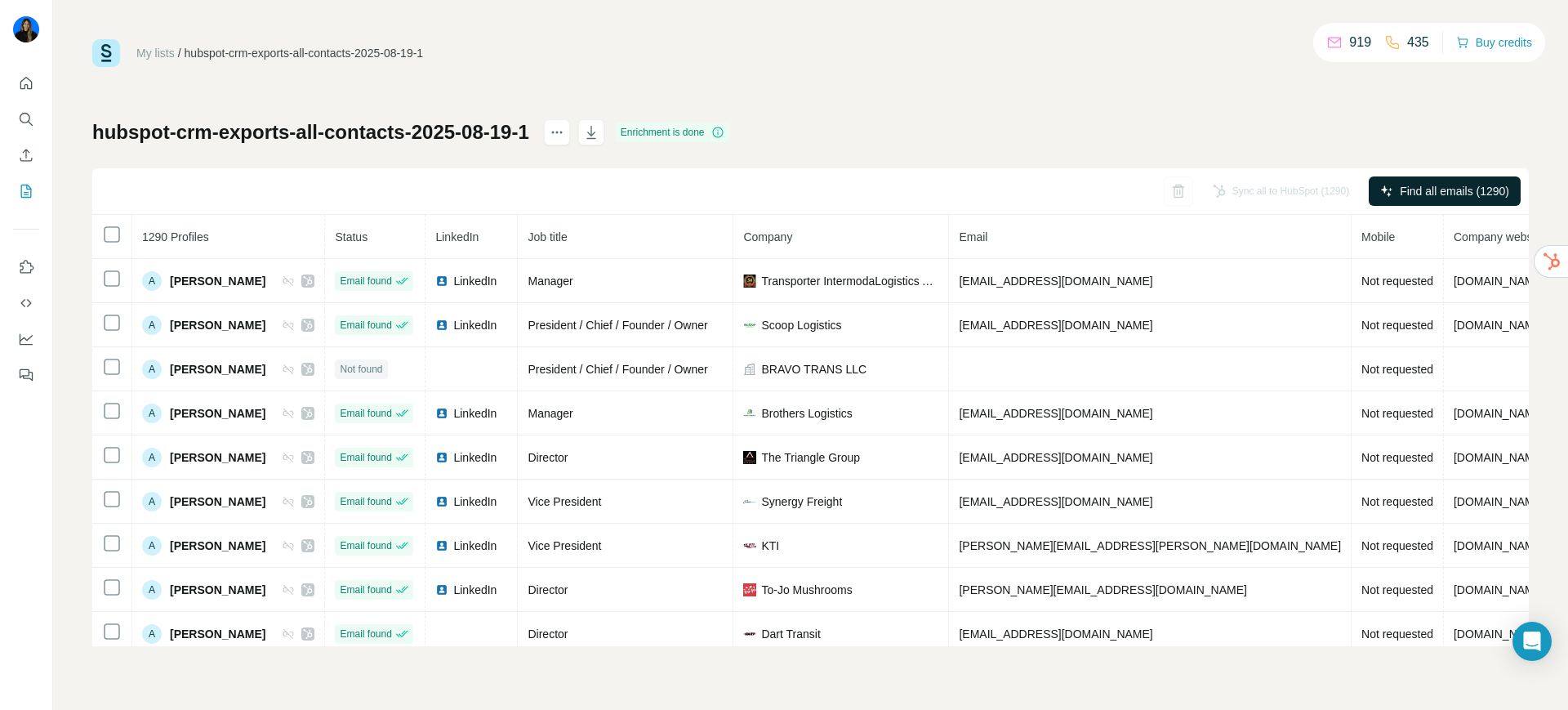
click at [1203, 116] on div "My lists / hubspot-crm-exports-all-contacts-2025-08-19-1 919 435 Buy credits hu…" at bounding box center [811, 343] width 1437 height 607
click at [596, 138] on icon "button" at bounding box center [591, 132] width 9 height 13
